Goal: Information Seeking & Learning: Learn about a topic

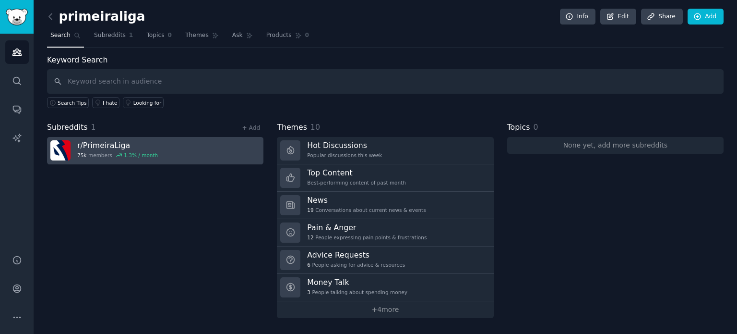
click at [91, 153] on div "75k members 1.3 % / month" at bounding box center [117, 155] width 81 height 7
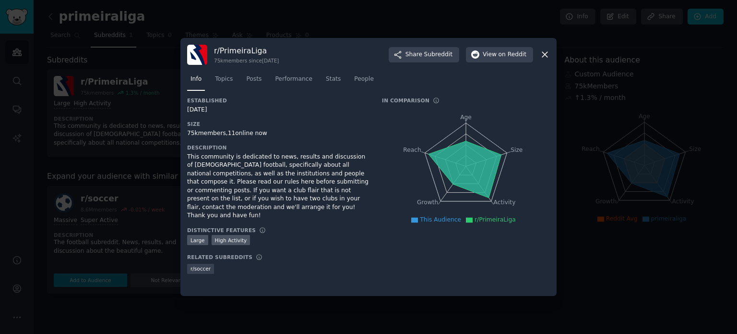
drag, startPoint x: 284, startPoint y: 178, endPoint x: 282, endPoint y: 207, distance: 29.3
click at [282, 207] on div "This community is dedicated to news, results and discussion of [DEMOGRAPHIC_DAT…" at bounding box center [277, 186] width 181 height 67
click at [291, 76] on span "Performance" at bounding box center [293, 79] width 37 height 9
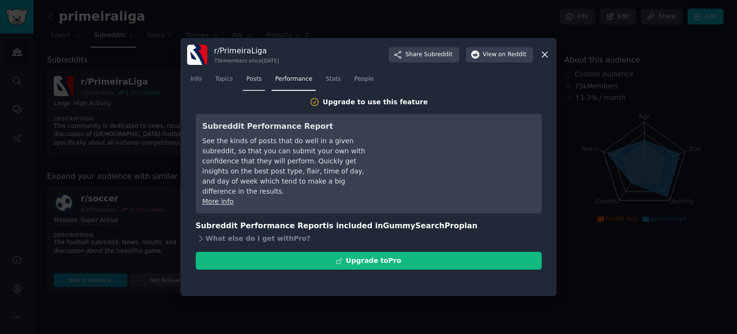
click at [257, 78] on span "Posts" at bounding box center [253, 79] width 15 height 9
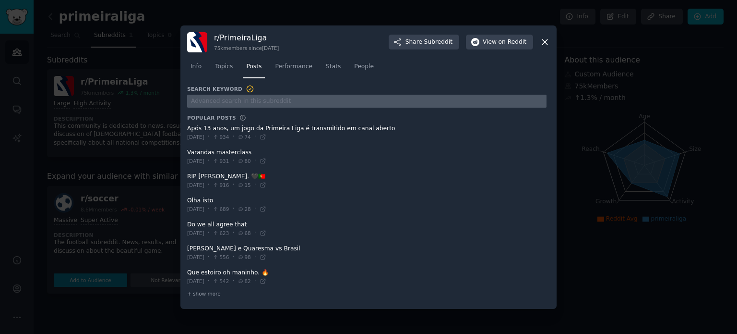
click at [236, 98] on input "text" at bounding box center [366, 101] width 359 height 13
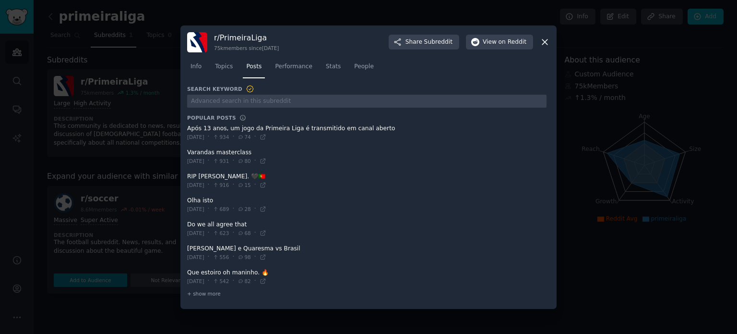
click at [246, 89] on icon at bounding box center [250, 88] width 9 height 9
click at [227, 60] on link "Topics" at bounding box center [224, 69] width 24 height 20
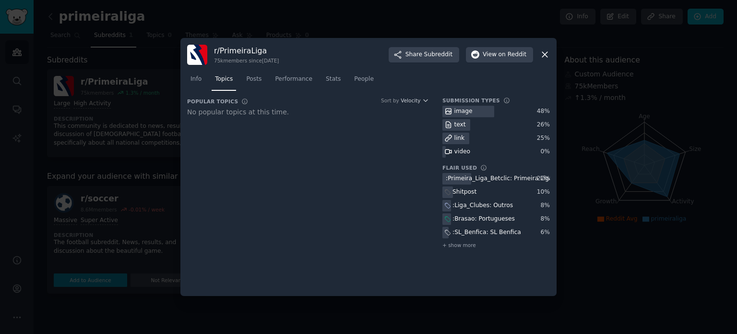
click at [241, 115] on div "No popular topics at this time." at bounding box center [308, 112] width 242 height 10
click at [249, 78] on span "Posts" at bounding box center [253, 79] width 15 height 9
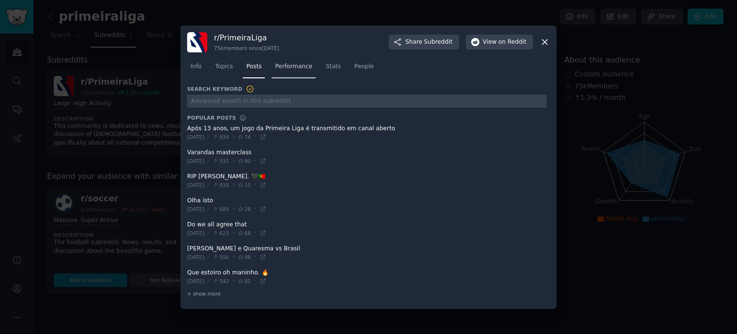
click at [286, 71] on span "Performance" at bounding box center [293, 66] width 37 height 9
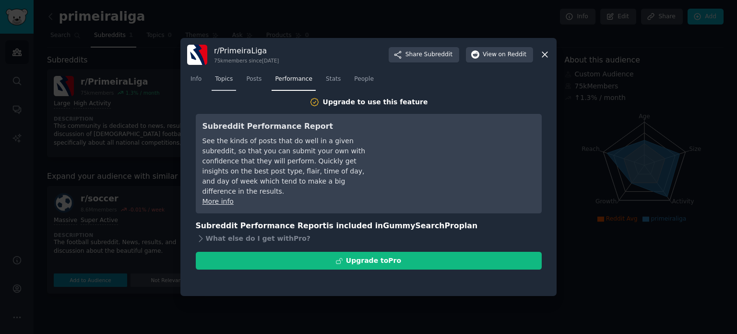
click at [221, 83] on link "Topics" at bounding box center [224, 81] width 24 height 20
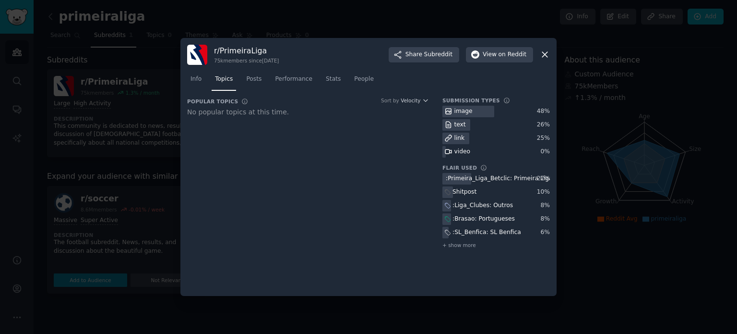
click at [248, 112] on div "No popular topics at this time." at bounding box center [308, 112] width 242 height 10
click at [398, 99] on div "Sort by" at bounding box center [390, 100] width 18 height 7
click at [410, 99] on span "Velocity" at bounding box center [411, 100] width 20 height 7
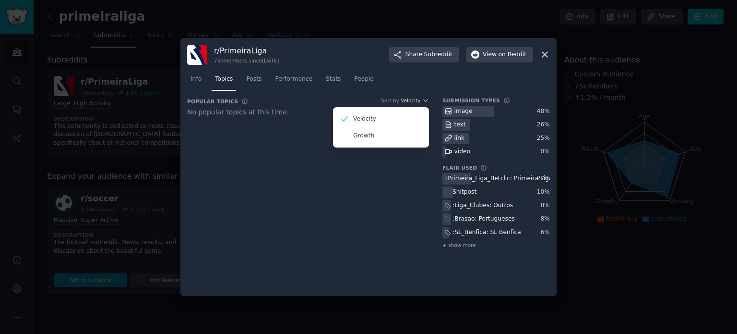
click at [368, 194] on div "Popular Topics Common topics discussed in the most recent submissions in the su…" at bounding box center [308, 177] width 242 height 160
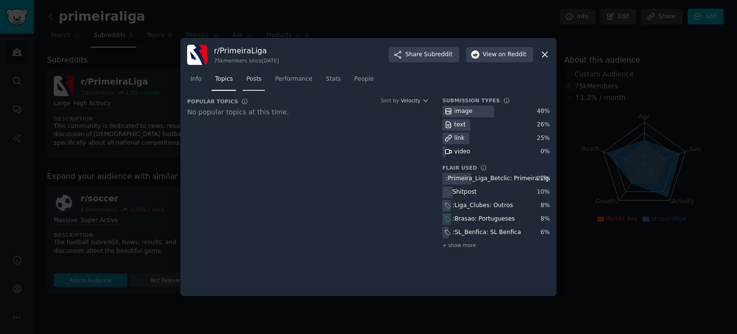
click at [253, 82] on span "Posts" at bounding box center [253, 79] width 15 height 9
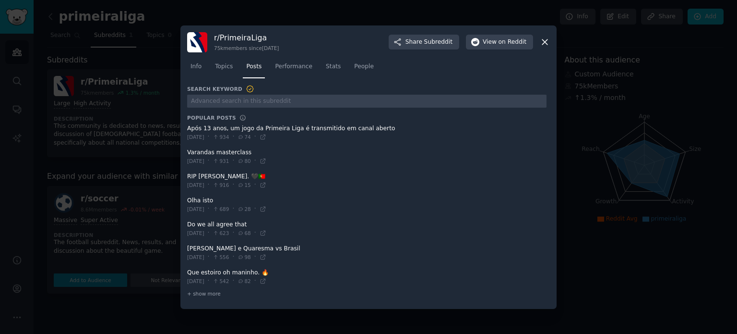
click at [250, 159] on span "80" at bounding box center [244, 160] width 13 height 7
click at [286, 66] on span "Performance" at bounding box center [293, 66] width 37 height 9
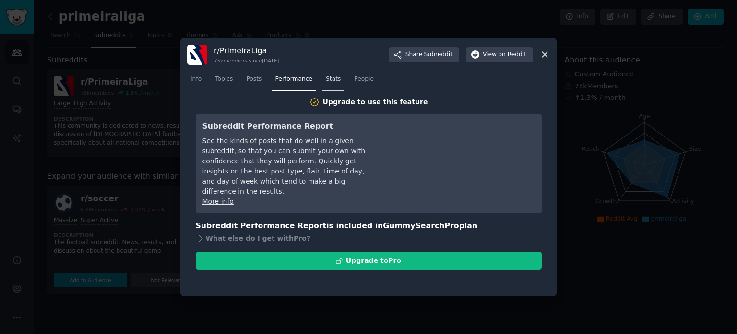
click at [330, 79] on span "Stats" at bounding box center [333, 79] width 15 height 9
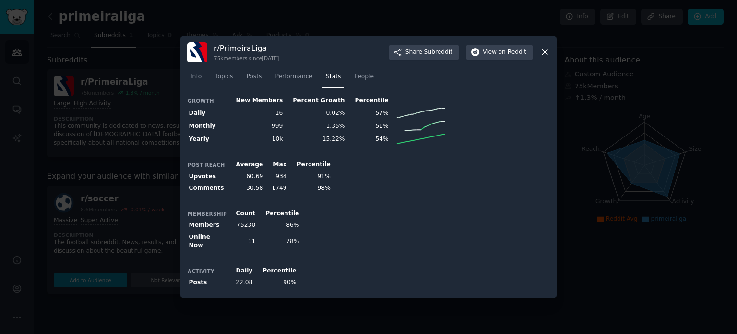
click at [542, 50] on icon at bounding box center [545, 52] width 10 height 10
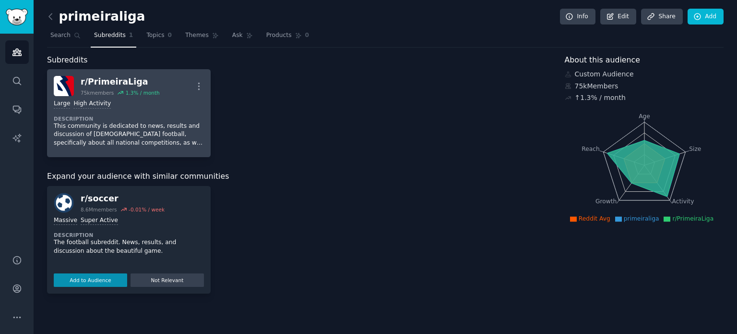
click at [177, 115] on dt "Description" at bounding box center [129, 118] width 150 height 7
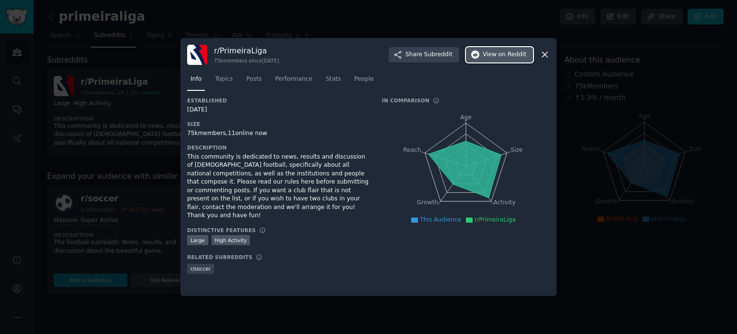
click at [511, 58] on span "on Reddit" at bounding box center [513, 54] width 28 height 9
click at [251, 84] on link "Posts" at bounding box center [254, 81] width 22 height 20
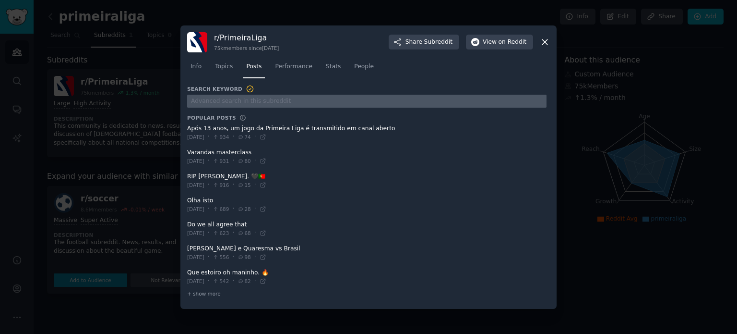
click at [265, 103] on input "text" at bounding box center [366, 101] width 359 height 13
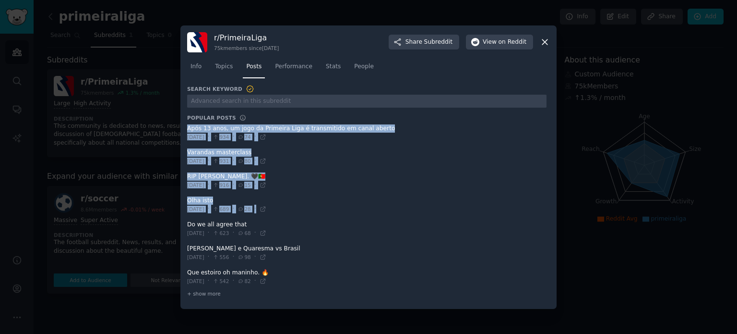
drag, startPoint x: 286, startPoint y: 127, endPoint x: 395, endPoint y: 227, distance: 148.4
click at [395, 227] on ul "Após 13 anos, um jogo da Primeira Liga é transmitido em canal aberto [DATE] · 9…" at bounding box center [366, 204] width 359 height 167
click at [393, 217] on span at bounding box center [366, 229] width 359 height 24
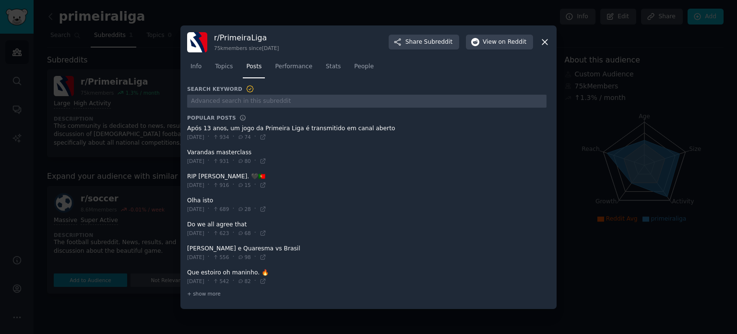
click at [323, 177] on span at bounding box center [366, 181] width 359 height 24
click at [199, 292] on span "+ show more" at bounding box center [204, 293] width 34 height 7
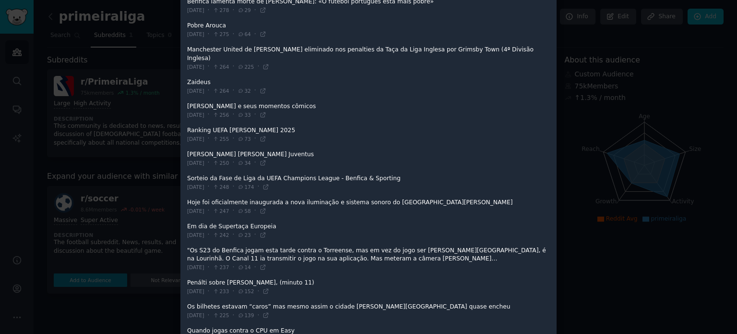
scroll to position [993, 0]
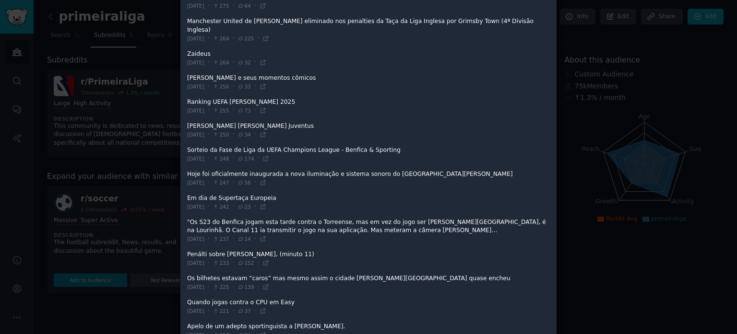
drag, startPoint x: 322, startPoint y: 279, endPoint x: 332, endPoint y: 278, distance: 9.6
click at [332, 295] on span at bounding box center [366, 307] width 359 height 24
click at [274, 319] on span at bounding box center [366, 331] width 359 height 24
drag, startPoint x: 277, startPoint y: 300, endPoint x: 166, endPoint y: 310, distance: 111.8
click at [276, 319] on span at bounding box center [366, 331] width 359 height 24
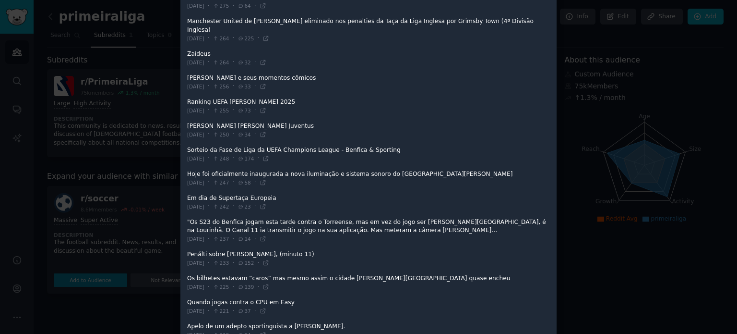
click at [265, 333] on icon at bounding box center [263, 335] width 4 height 4
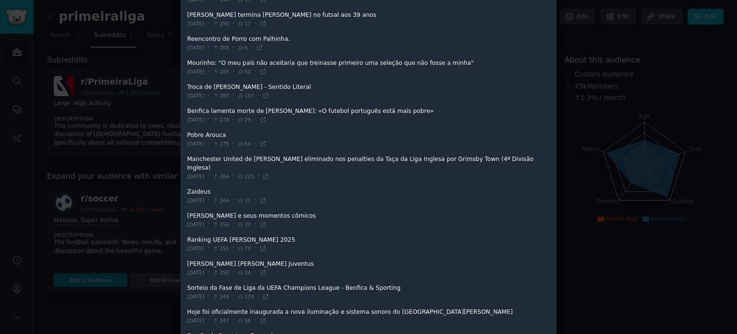
scroll to position [753, 0]
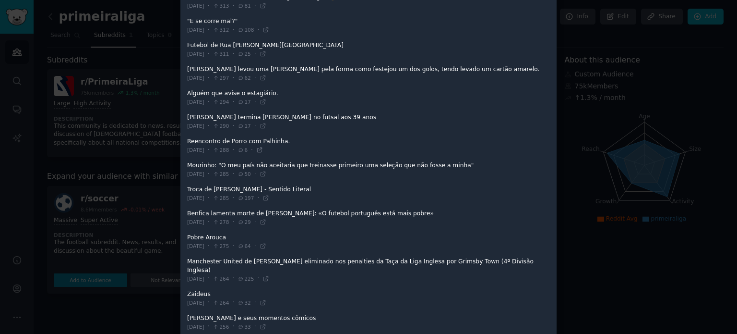
click at [263, 146] on icon at bounding box center [259, 149] width 7 height 7
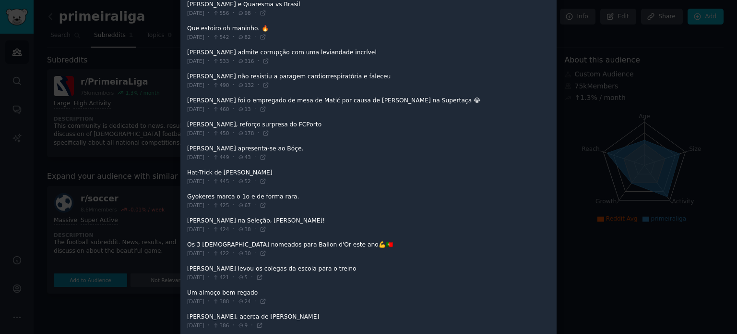
scroll to position [0, 0]
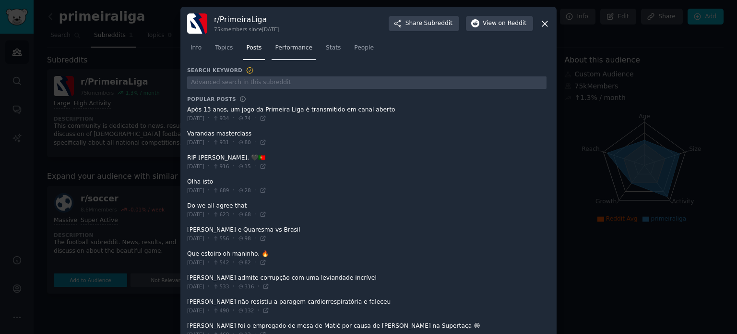
click at [294, 50] on span "Performance" at bounding box center [293, 48] width 37 height 9
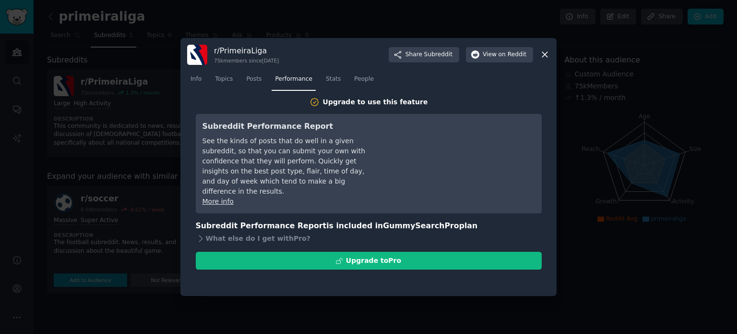
click at [310, 69] on div "Info Topics Posts Performance Stats People" at bounding box center [368, 81] width 363 height 33
click at [326, 77] on span "Stats" at bounding box center [333, 79] width 15 height 9
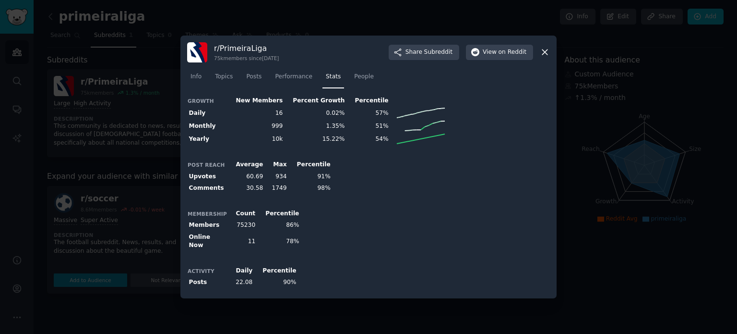
click at [257, 103] on th "New Members" at bounding box center [255, 101] width 57 height 12
click at [243, 127] on td "999" at bounding box center [255, 125] width 57 height 13
drag, startPoint x: 239, startPoint y: 126, endPoint x: 426, endPoint y: 172, distance: 191.8
click at [426, 172] on div "Growth New Members Percent Growth Percentile Daily 16 0.02% 57% Monthly 999 1.3…" at bounding box center [368, 193] width 363 height 197
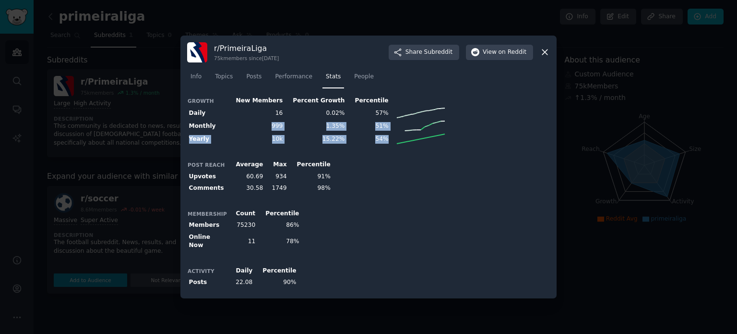
click at [426, 172] on div "Post Reach Average Max Percentile Upvotes 60.69 934 91% Comments 30.58 1749 98%" at bounding box center [368, 177] width 363 height 36
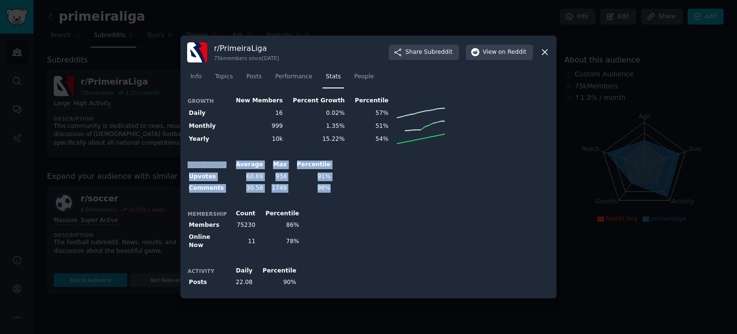
drag, startPoint x: 385, startPoint y: 186, endPoint x: 383, endPoint y: 240, distance: 54.3
click at [383, 240] on div "Growth New Members Percent Growth Percentile Daily 16 0.02% 57% Monthly 999 1.3…" at bounding box center [368, 193] width 363 height 197
click at [381, 241] on div "Membership Count Percentile Members 75230 86% Online Now 11 78%" at bounding box center [368, 229] width 363 height 44
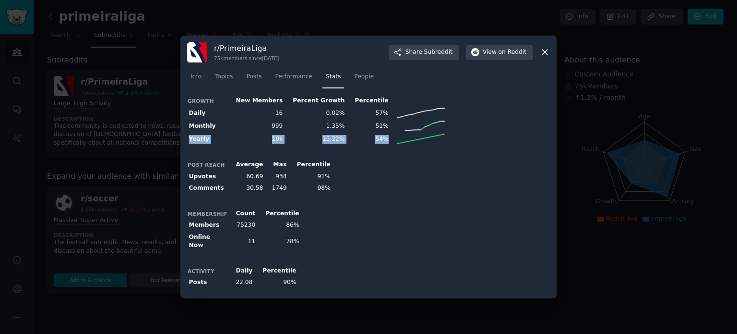
drag, startPoint x: 386, startPoint y: 134, endPoint x: 385, endPoint y: 191, distance: 57.1
click at [385, 191] on div "Growth New Members Percent Growth Percentile Daily 16 0.02% 57% Monthly 999 1.3…" at bounding box center [368, 193] width 363 height 197
click at [392, 191] on div "Post Reach Average Max Percentile Upvotes 60.69 934 91% Comments 30.58 1749 98%" at bounding box center [368, 177] width 363 height 36
drag, startPoint x: 302, startPoint y: 218, endPoint x: 305, endPoint y: 240, distance: 22.3
click at [305, 240] on div "Membership Count Percentile Members 75230 86% Online Now 11 78%" at bounding box center [368, 229] width 363 height 44
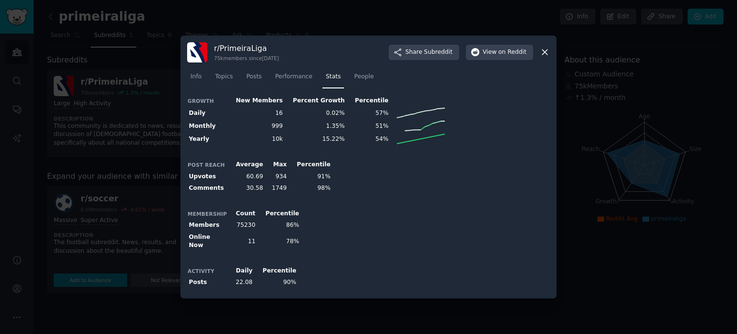
click at [310, 239] on div "Membership Count Percentile Members 75230 86% Online Now 11 78%" at bounding box center [368, 229] width 363 height 44
click at [359, 77] on span "People" at bounding box center [364, 76] width 20 height 9
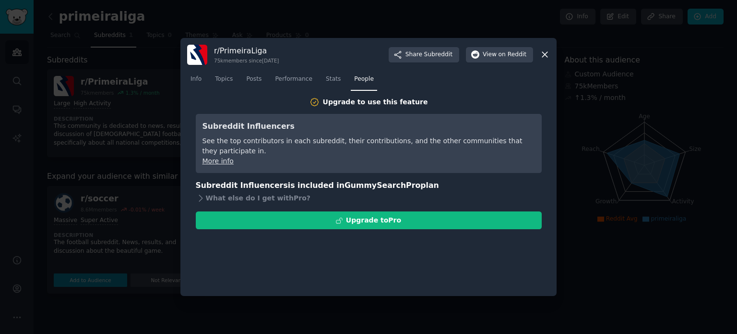
click at [372, 104] on div "Upgrade to use this feature" at bounding box center [375, 102] width 105 height 10
click at [385, 105] on div "Upgrade to use this feature" at bounding box center [375, 102] width 105 height 10
click at [288, 185] on h3 "Subreddit Influencers is included in GummySearch Pro plan" at bounding box center [369, 185] width 346 height 12
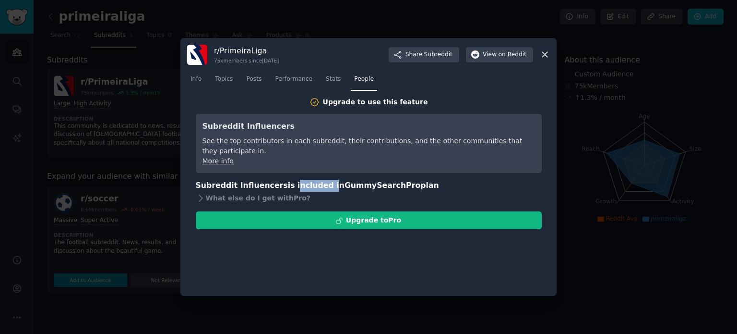
click at [284, 187] on h3 "Subreddit Influencers is included in GummySearch Pro plan" at bounding box center [369, 185] width 346 height 12
click at [198, 79] on span "Info" at bounding box center [196, 79] width 11 height 9
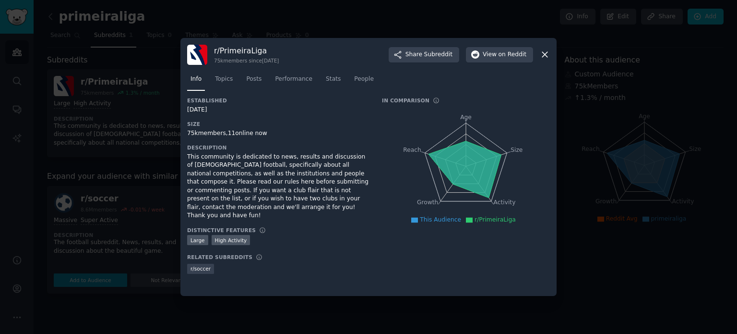
click at [230, 253] on h3 "Related Subreddits" at bounding box center [219, 256] width 65 height 7
click at [276, 269] on div "Established [DATE] Size 75k members, 11 online now Description This community i…" at bounding box center [277, 188] width 181 height 183
click at [484, 220] on span "r/PrimeiraLiga" at bounding box center [495, 219] width 41 height 7
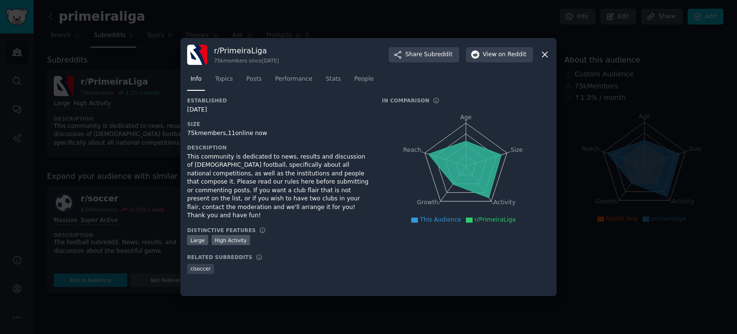
click at [466, 228] on div "In Comparison Age Size Activity Growth Reach This Audience r/PrimeiraLiga" at bounding box center [466, 188] width 168 height 183
click at [434, 101] on div "In Comparison How this subreddit stacks up against average of others in your au…" at bounding box center [466, 100] width 168 height 7
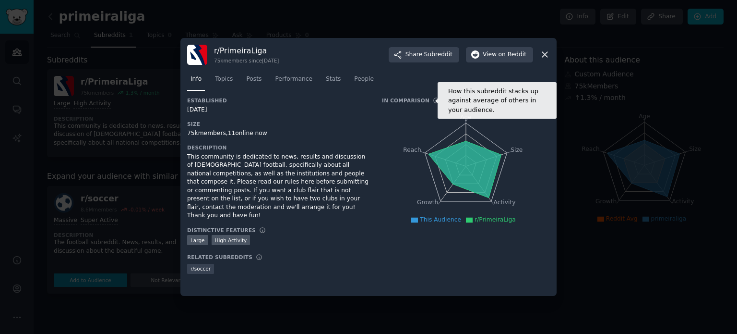
click at [433, 100] on icon at bounding box center [436, 100] width 7 height 7
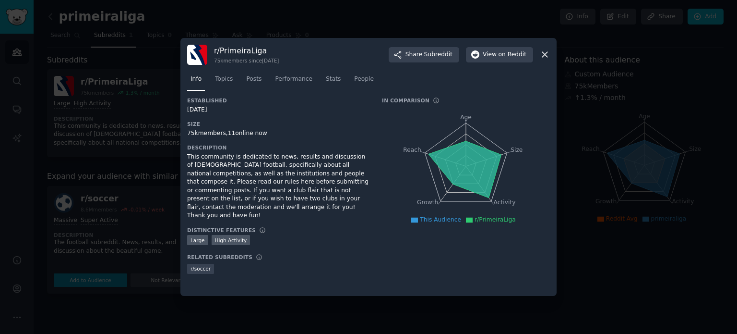
click at [219, 70] on div "Info Topics Posts Performance Stats People" at bounding box center [368, 81] width 363 height 33
click at [217, 76] on span "Topics" at bounding box center [224, 79] width 18 height 9
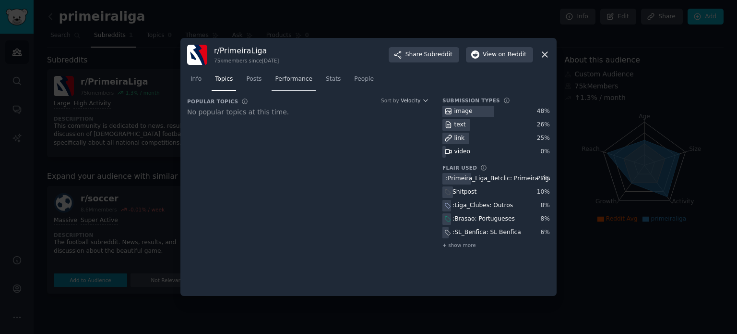
click at [282, 82] on span "Performance" at bounding box center [293, 79] width 37 height 9
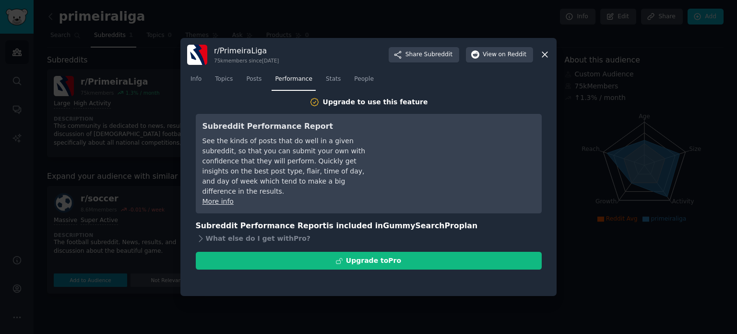
click at [315, 78] on nav "Info Topics Posts Performance Stats People" at bounding box center [368, 81] width 363 height 20
click at [326, 79] on span "Stats" at bounding box center [333, 79] width 15 height 9
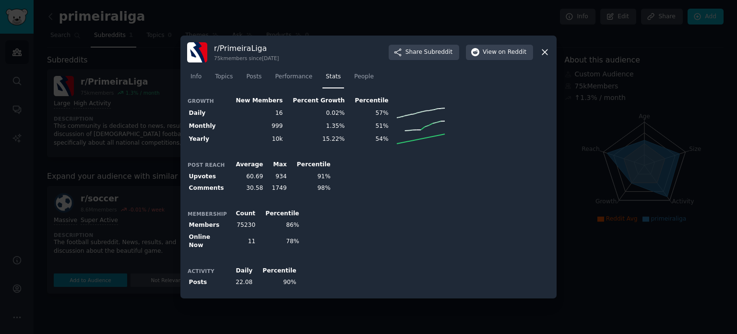
click at [541, 53] on icon at bounding box center [545, 52] width 10 height 10
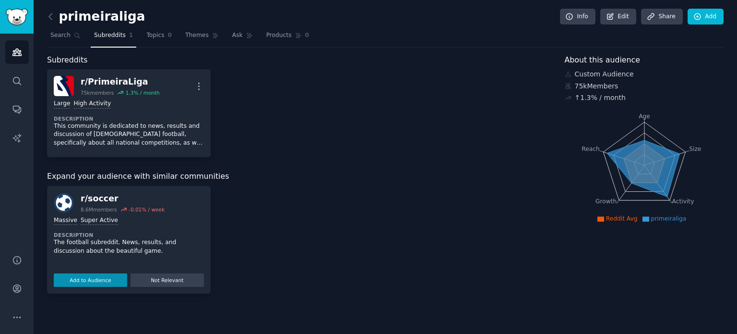
click at [293, 117] on div "r/ PrimeiraLiga 75k members 1.3 % / month More Large High Activity Description …" at bounding box center [299, 113] width 504 height 88
click at [52, 15] on icon at bounding box center [51, 17] width 10 height 10
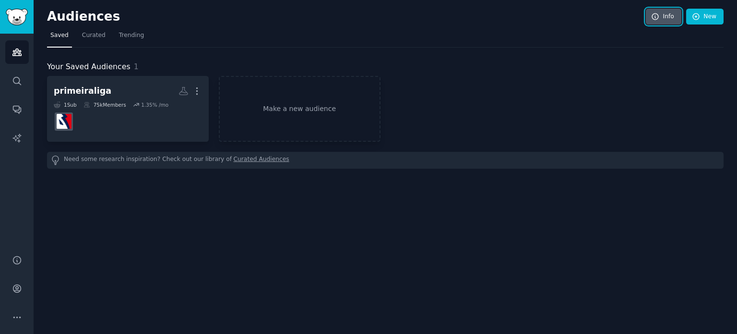
click at [675, 17] on link "Info" at bounding box center [664, 17] width 36 height 16
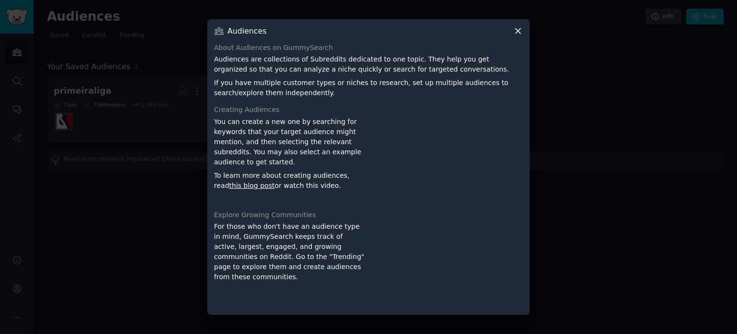
click at [517, 35] on icon at bounding box center [518, 31] width 10 height 10
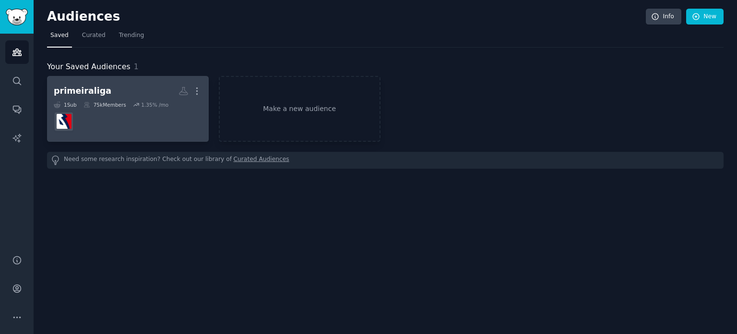
click at [123, 117] on dd at bounding box center [128, 121] width 148 height 27
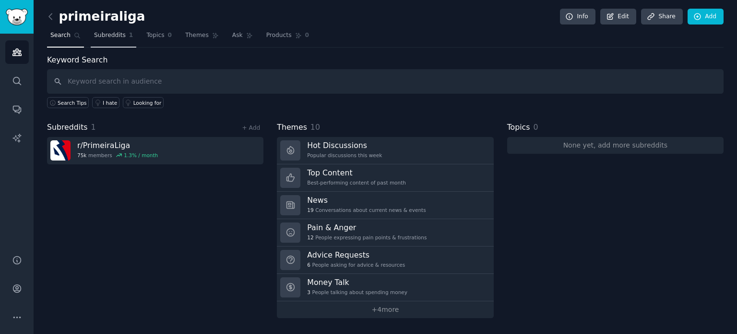
click at [119, 40] on link "Subreddits 1" at bounding box center [114, 38] width 46 height 20
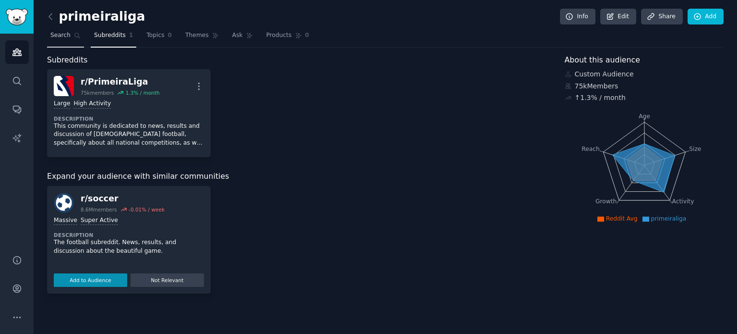
click at [54, 37] on span "Search" at bounding box center [60, 35] width 20 height 9
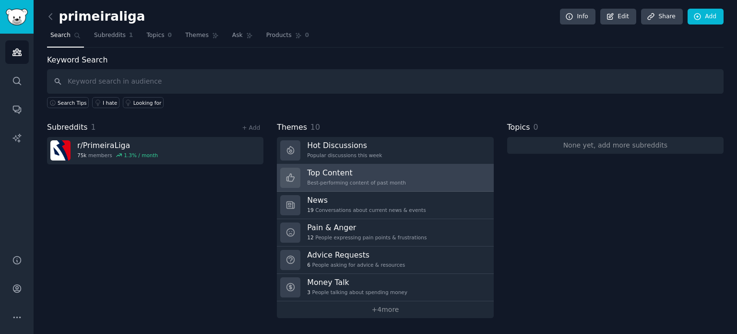
click at [378, 167] on h3 "Top Content" at bounding box center [356, 172] width 99 height 10
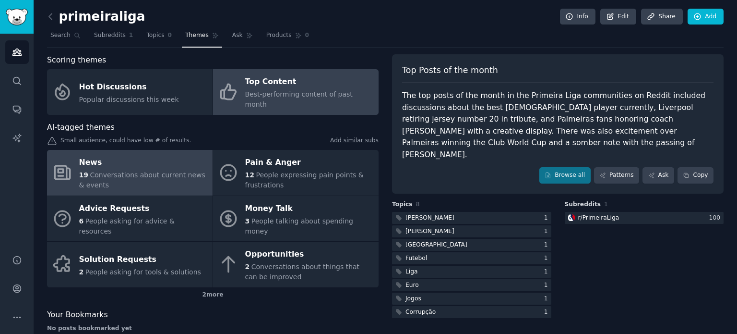
click at [146, 157] on div "News" at bounding box center [143, 162] width 129 height 15
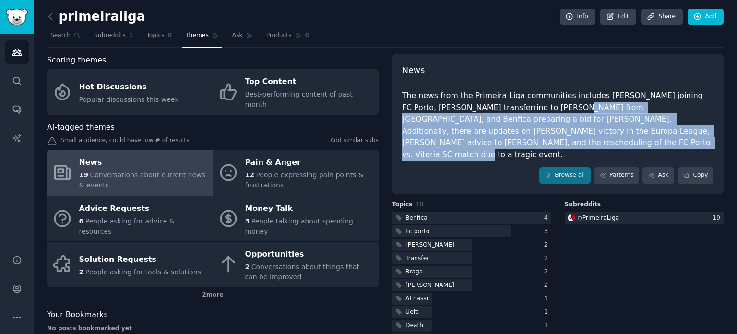
drag, startPoint x: 499, startPoint y: 109, endPoint x: 492, endPoint y: 146, distance: 37.6
click at [492, 146] on div "The news from the Primeira Liga communities includes [PERSON_NAME] joining FC P…" at bounding box center [557, 125] width 311 height 71
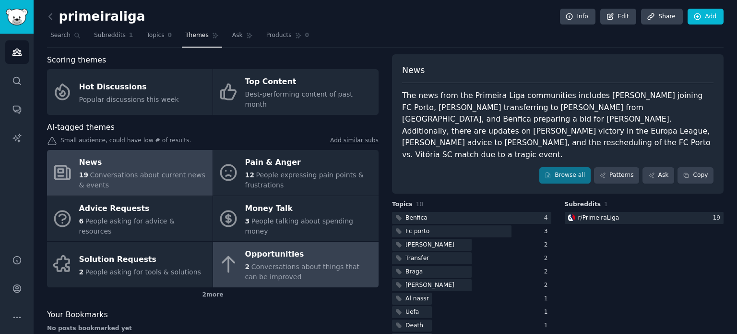
click at [315, 262] on div "2 Conversations about things that can be improved" at bounding box center [309, 272] width 129 height 20
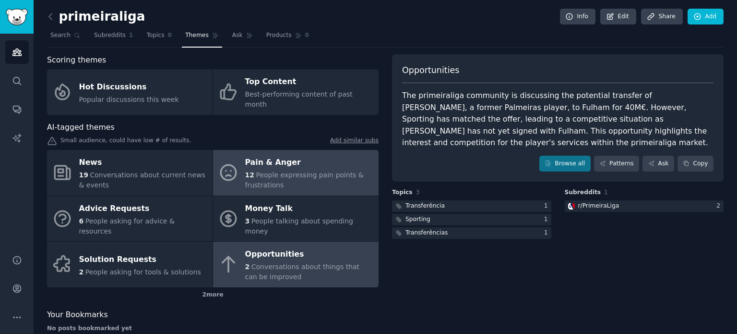
click at [281, 171] on span "People expressing pain points & frustrations" at bounding box center [304, 180] width 119 height 18
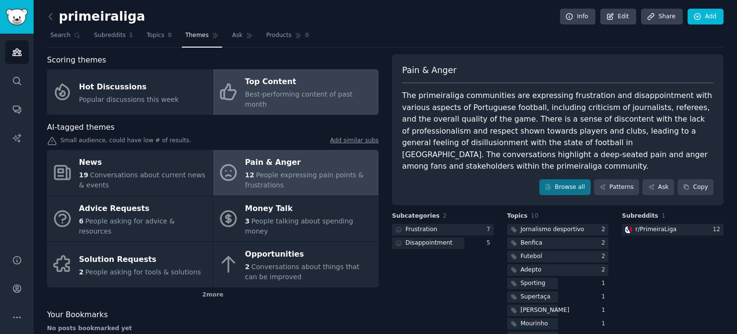
click at [298, 79] on div "Top Content" at bounding box center [309, 81] width 129 height 15
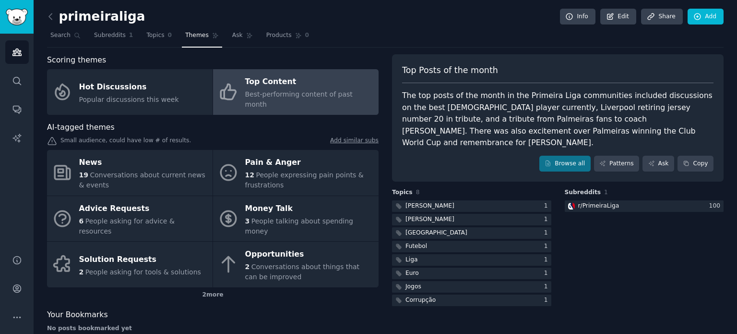
click at [405, 188] on span "Topics" at bounding box center [402, 192] width 21 height 9
drag, startPoint x: 405, startPoint y: 178, endPoint x: 426, endPoint y: 178, distance: 21.1
click at [426, 188] on h3 "Topics 8" at bounding box center [471, 192] width 159 height 9
click at [580, 188] on span "Subreddits" at bounding box center [583, 192] width 36 height 9
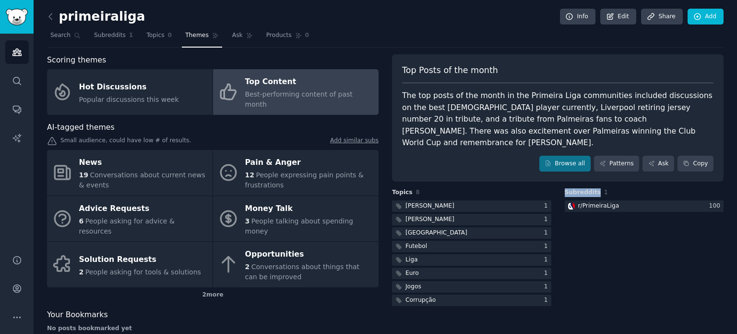
click at [580, 188] on span "Subreddits" at bounding box center [583, 192] width 36 height 9
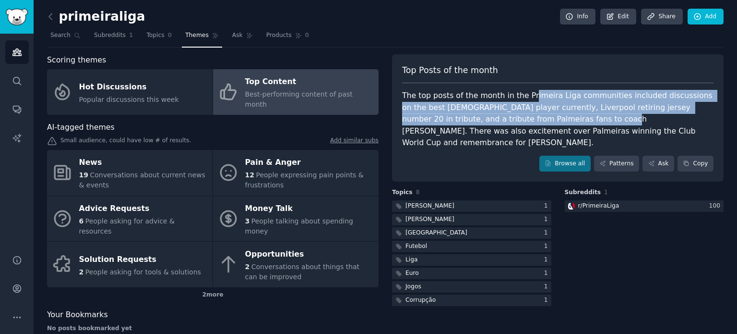
drag, startPoint x: 523, startPoint y: 95, endPoint x: 500, endPoint y: 130, distance: 41.9
click at [512, 128] on div "The top posts of the month in the Primeira Liga communities included discussion…" at bounding box center [557, 119] width 311 height 59
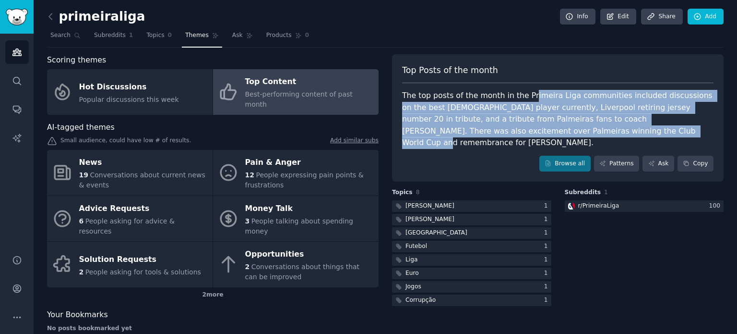
click at [500, 130] on div "The top posts of the month in the Primeira Liga communities included discussion…" at bounding box center [557, 119] width 311 height 59
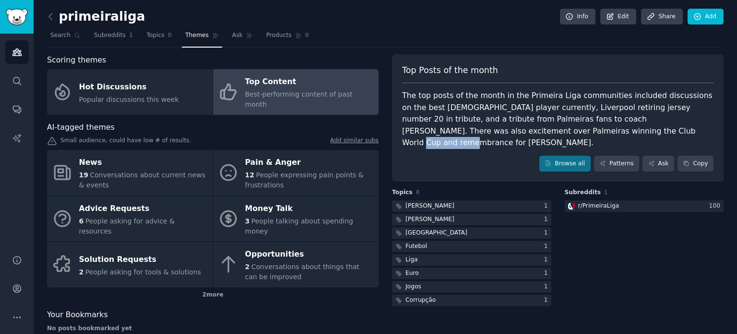
click at [500, 130] on div "The top posts of the month in the Primeira Liga communities included discussion…" at bounding box center [557, 119] width 311 height 59
click at [458, 137] on div "Top Posts of the month The top posts of the month in the Primeira Liga communit…" at bounding box center [558, 118] width 332 height 128
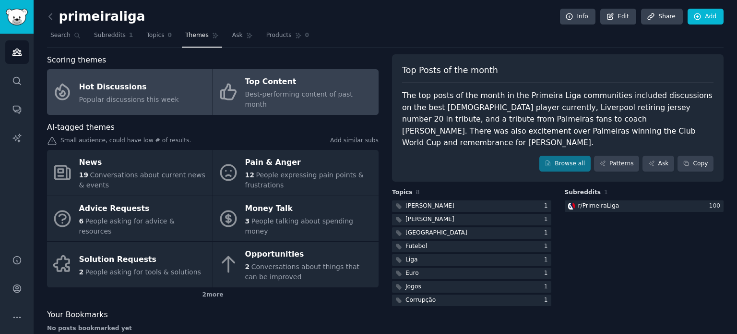
click at [142, 88] on div "Hot Discussions" at bounding box center [129, 86] width 100 height 15
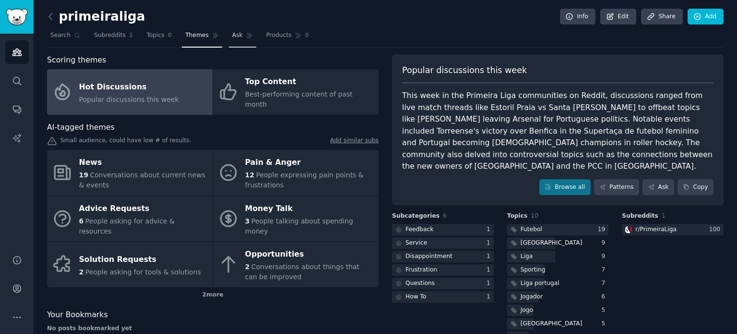
click at [232, 38] on span "Ask" at bounding box center [237, 35] width 11 height 9
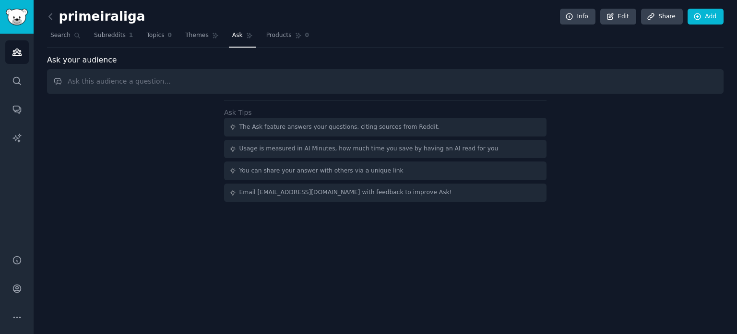
click at [146, 82] on input "text" at bounding box center [385, 81] width 677 height 24
click at [263, 40] on link "Products 0" at bounding box center [287, 38] width 49 height 20
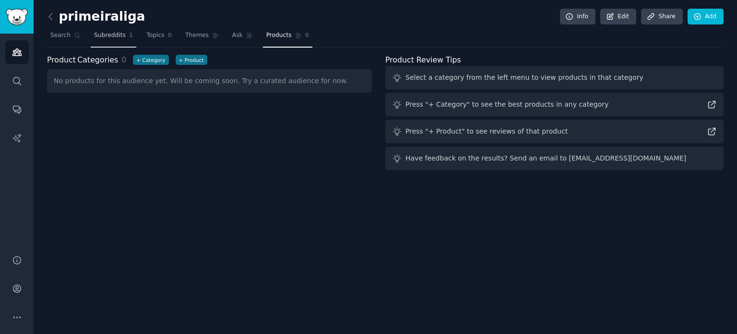
click at [103, 38] on span "Subreddits" at bounding box center [110, 35] width 32 height 9
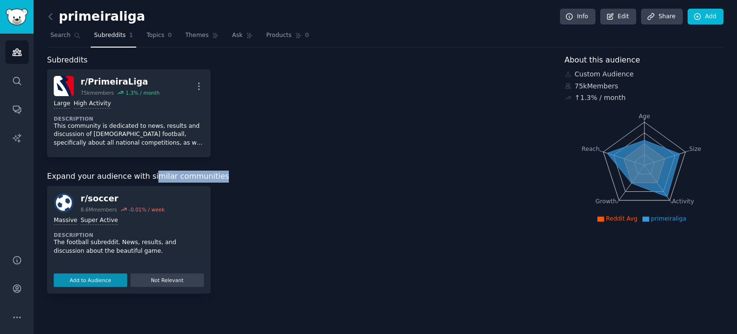
drag, startPoint x: 146, startPoint y: 179, endPoint x: 257, endPoint y: 177, distance: 111.3
click at [257, 178] on div "Expand your audience with similar communities" at bounding box center [299, 176] width 504 height 12
click at [258, 177] on div "Expand your audience with similar communities" at bounding box center [299, 176] width 504 height 12
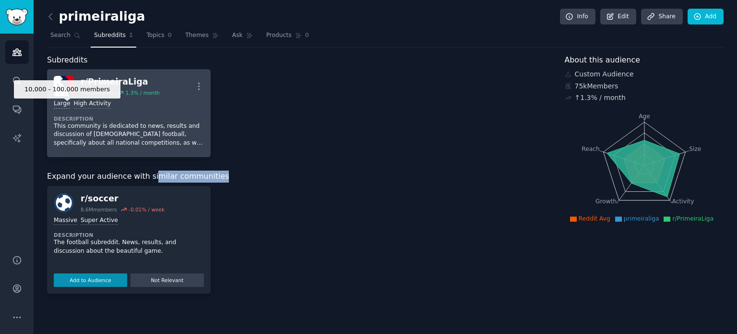
click at [60, 104] on div "Large" at bounding box center [62, 103] width 16 height 9
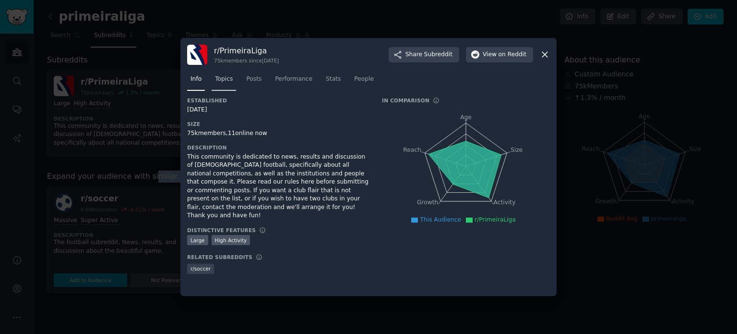
click at [227, 87] on link "Topics" at bounding box center [224, 81] width 24 height 20
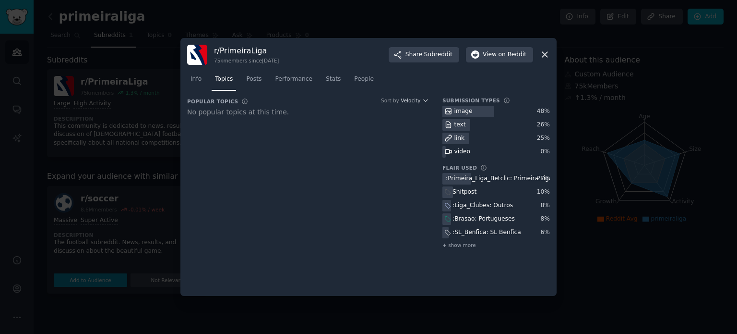
click at [239, 83] on nav "Info Topics Posts Performance Stats People" at bounding box center [368, 81] width 363 height 20
click at [240, 83] on nav "Info Topics Posts Performance Stats People" at bounding box center [368, 81] width 363 height 20
click at [243, 82] on link "Posts" at bounding box center [254, 81] width 22 height 20
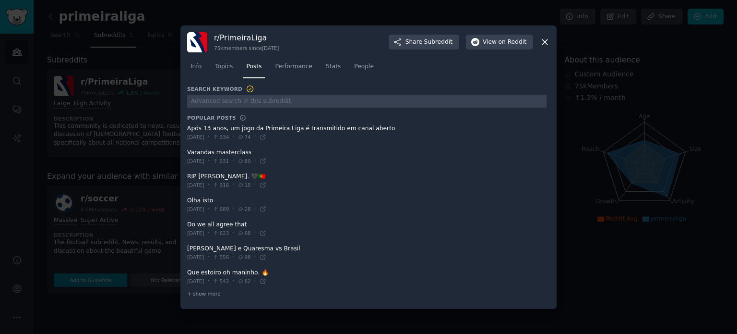
drag, startPoint x: 314, startPoint y: 249, endPoint x: 343, endPoint y: 252, distance: 29.0
click at [343, 252] on span at bounding box center [366, 253] width 359 height 24
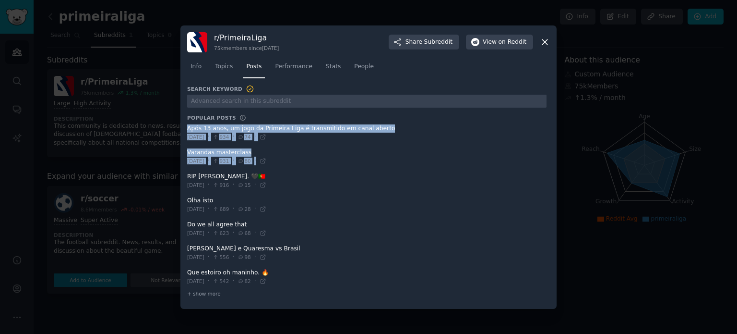
drag, startPoint x: 290, startPoint y: 129, endPoint x: 353, endPoint y: 189, distance: 86.9
click at [357, 188] on ul "Após 13 anos, um jogo da Primeira Liga é transmitido em canal aberto [DATE] · 9…" at bounding box center [366, 204] width 359 height 167
click at [326, 148] on span at bounding box center [366, 157] width 359 height 24
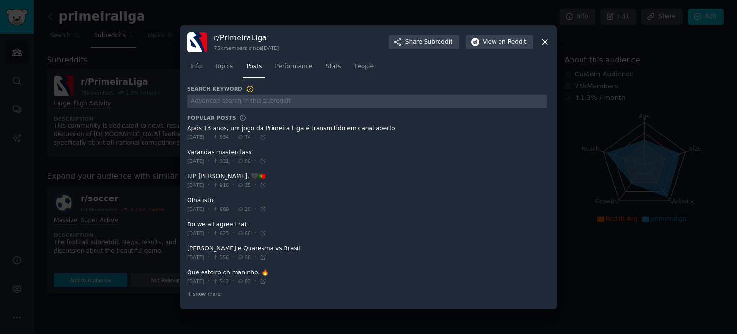
click at [219, 117] on h3 "Popular Posts" at bounding box center [211, 117] width 49 height 7
drag, startPoint x: 219, startPoint y: 117, endPoint x: 266, endPoint y: 115, distance: 47.0
click at [266, 115] on dt "Popular Posts Popular conversations in this community from the past month" at bounding box center [366, 117] width 359 height 7
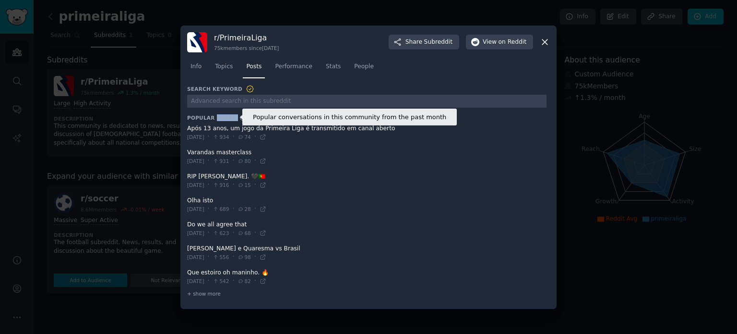
click at [224, 116] on h3 "Popular Posts" at bounding box center [211, 117] width 49 height 7
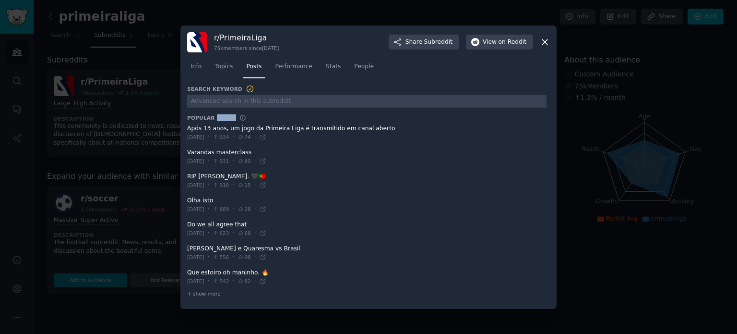
click at [224, 116] on h3 "Popular Posts" at bounding box center [211, 117] width 49 height 7
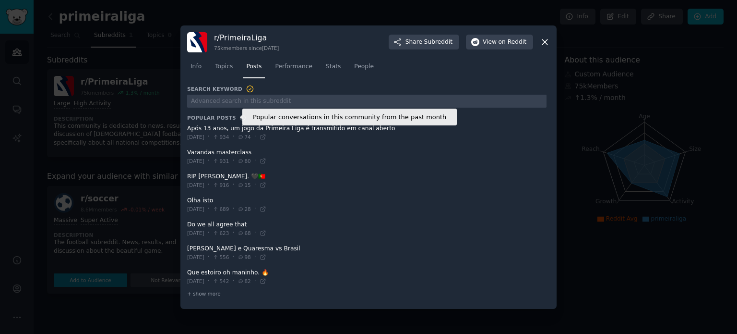
click at [239, 118] on icon at bounding box center [242, 117] width 7 height 7
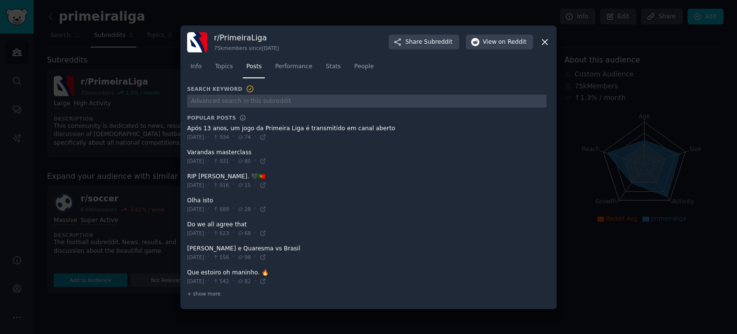
click at [220, 116] on h3 "Popular Posts" at bounding box center [211, 117] width 49 height 7
click at [202, 118] on h3 "Popular Posts" at bounding box center [211, 117] width 49 height 7
